Goal: Contribute content: Add original content to the website for others to see

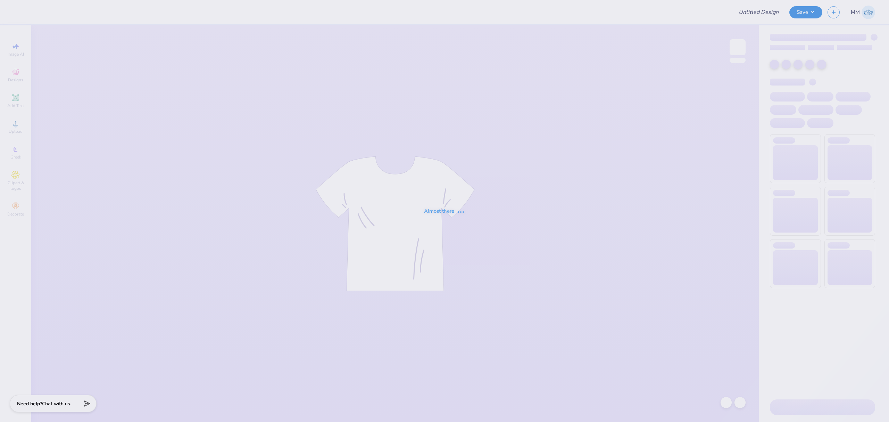
type input "Chi Psi Merch"
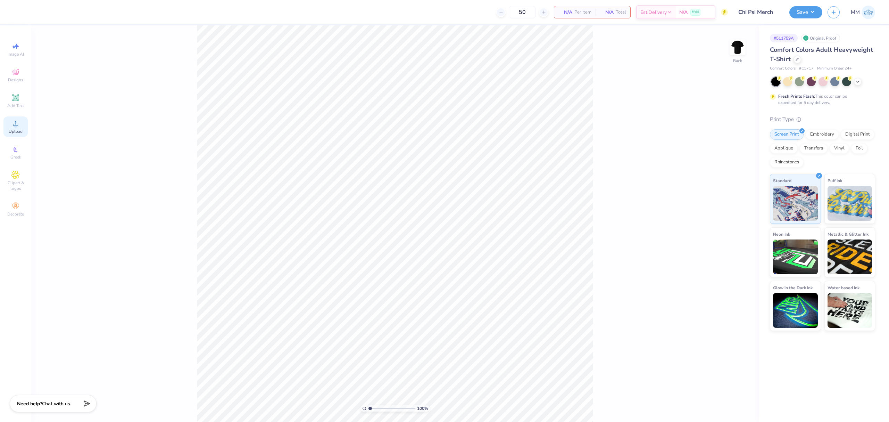
click at [13, 134] on span "Upload" at bounding box center [16, 131] width 14 height 6
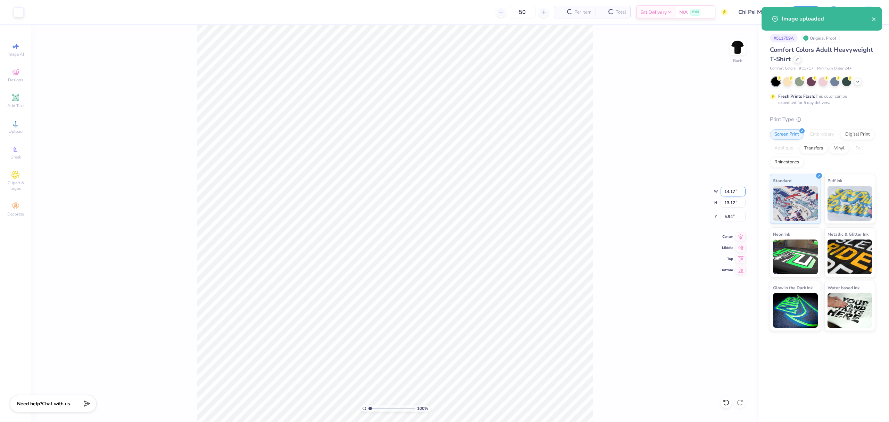
click at [731, 190] on input "14.17" at bounding box center [733, 191] width 25 height 10
type input "3.50"
type input "3.24"
type input "10.88"
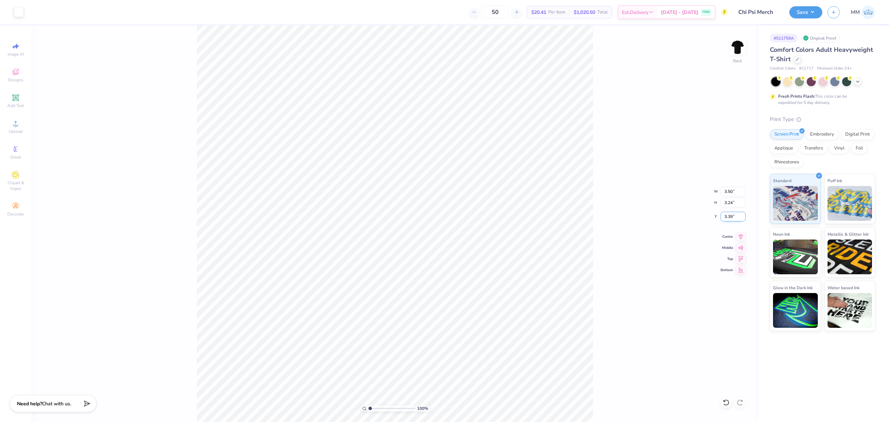
click at [732, 214] on input "3.39" at bounding box center [733, 216] width 25 height 10
type input "3.00"
click at [599, 239] on div "100 % Back W 3.50 3.50 " H 3.24 3.24 " Y 3.00 3.00 " Center Middle Top Bottom" at bounding box center [395, 223] width 728 height 396
click at [736, 48] on img at bounding box center [738, 47] width 28 height 28
click at [13, 128] on div "Upload" at bounding box center [15, 126] width 24 height 20
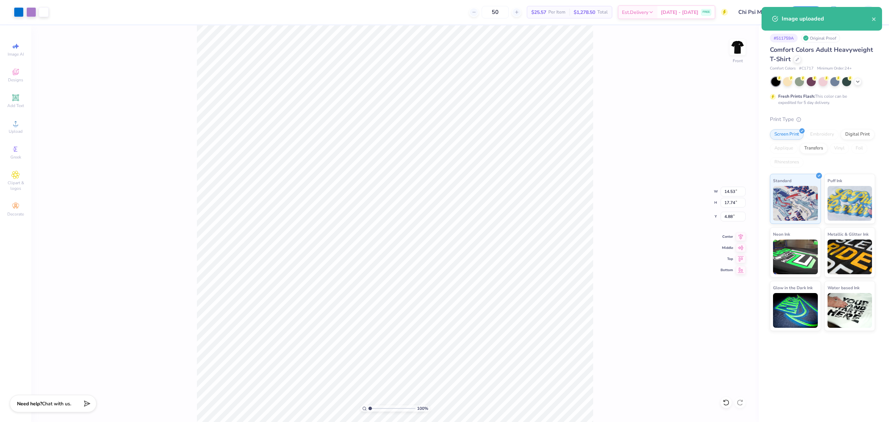
click at [726, 184] on div "100 % Front W 14.53 14.53 " H 17.74 17.74 " Y 4.88 4.88 " Center Middle Top Bot…" at bounding box center [395, 223] width 728 height 396
click at [729, 201] on input "17.74" at bounding box center [733, 203] width 25 height 10
type input "156"
type input "14.59"
type input "17.81"
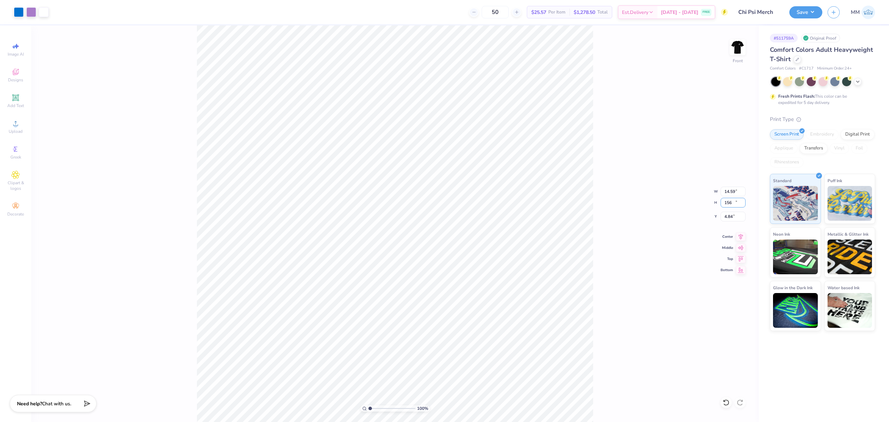
type input "4.84"
click at [730, 205] on input "17.81" at bounding box center [733, 203] width 25 height 10
type input "15"
type input "12.29"
type input "15.00"
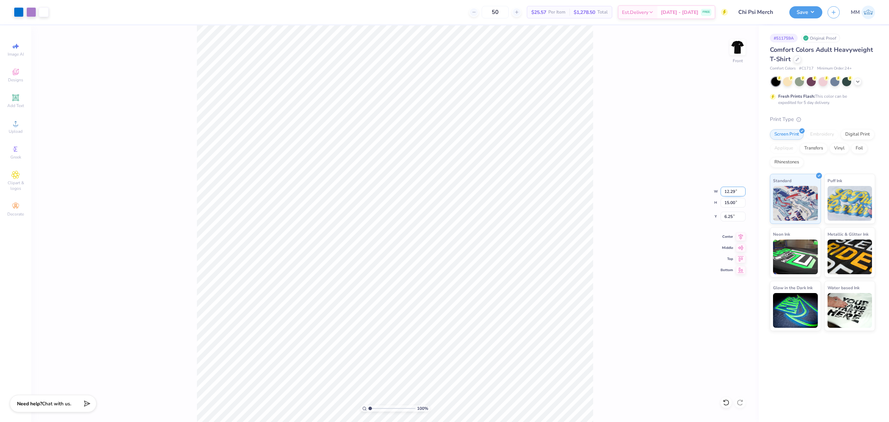
click at [730, 195] on input "12.29" at bounding box center [733, 191] width 25 height 10
click at [730, 216] on input "6.25" at bounding box center [733, 216] width 25 height 10
type input "3.00"
click at [599, 248] on div "100 % Front W 12.29 12.29 " H 15.00 15.00 " Y 3.00 3.00 " Center Middle Top Bot…" at bounding box center [395, 223] width 728 height 396
click at [739, 235] on icon at bounding box center [741, 235] width 10 height 8
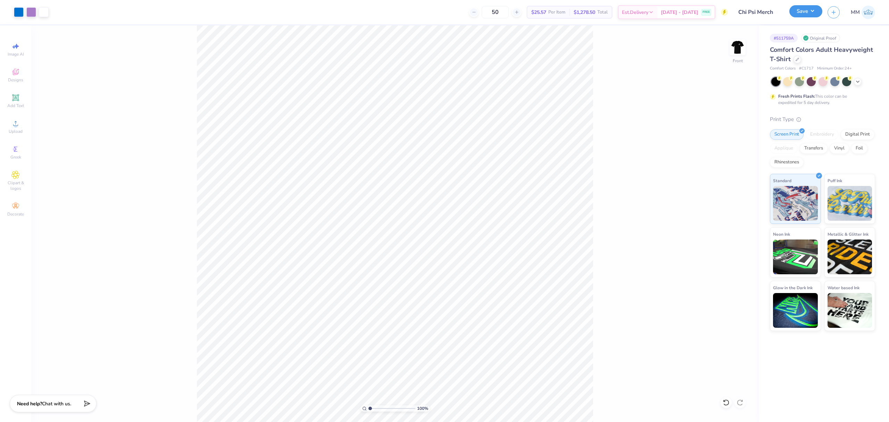
click at [795, 13] on button "Save" at bounding box center [805, 11] width 33 height 12
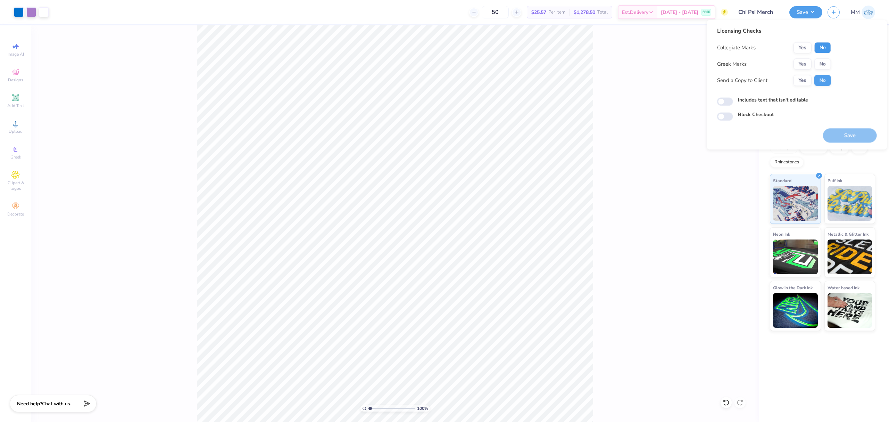
click at [827, 47] on button "No" at bounding box center [822, 47] width 17 height 11
click at [810, 65] on button "Yes" at bounding box center [803, 63] width 18 height 11
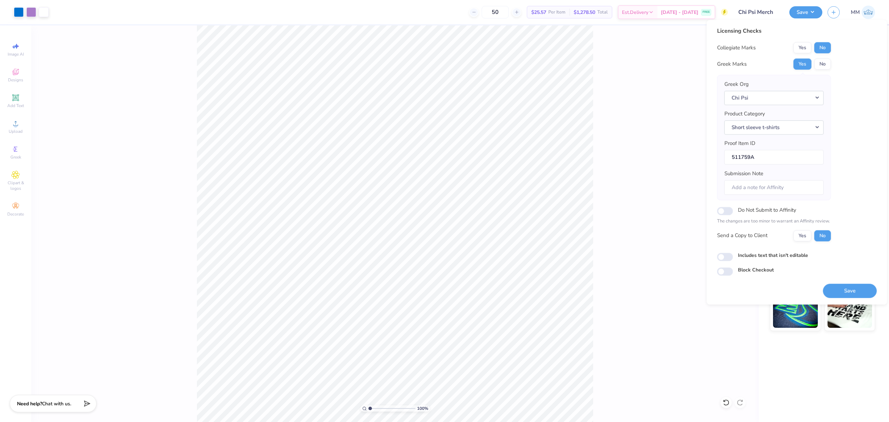
click at [747, 254] on label "Includes text that isn't editable" at bounding box center [773, 254] width 70 height 7
click at [733, 254] on input "Includes text that isn't editable" at bounding box center [725, 256] width 16 height 8
checkbox input "true"
click at [847, 285] on button "Save" at bounding box center [850, 290] width 54 height 14
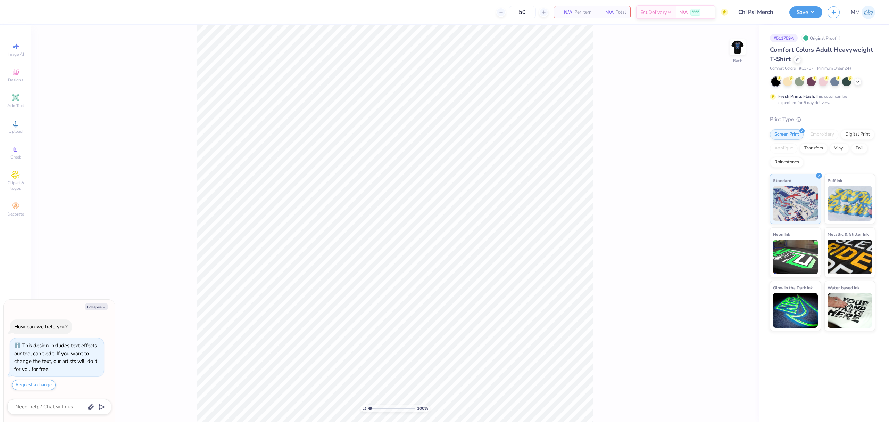
type textarea "x"
